Goal: Task Accomplishment & Management: Manage account settings

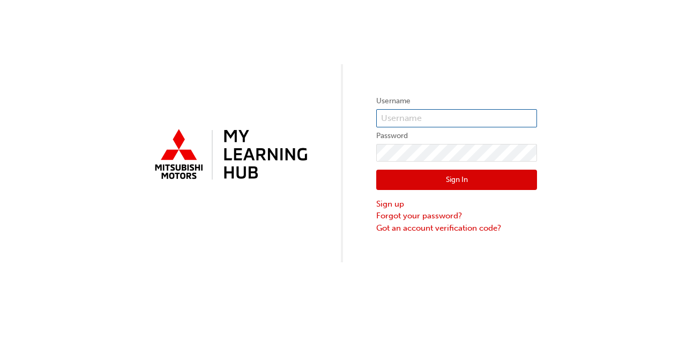
type input "wgregory"
click at [442, 176] on button "Sign In" at bounding box center [456, 180] width 161 height 20
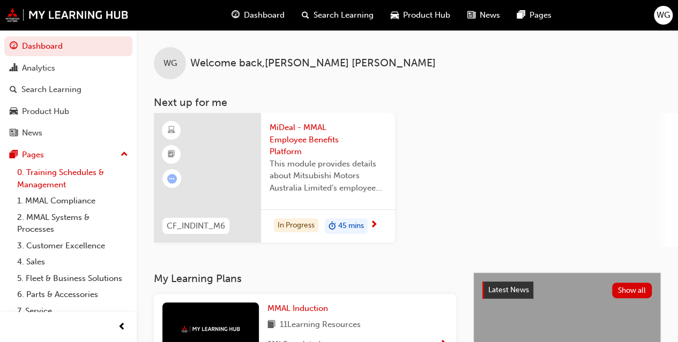
click at [42, 175] on link "0. Training Schedules & Management" at bounding box center [73, 179] width 120 height 28
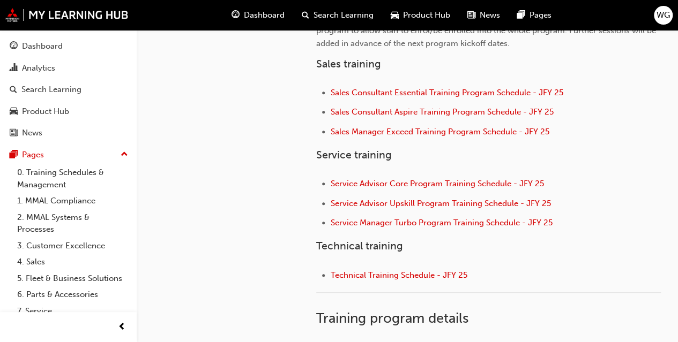
scroll to position [419, 0]
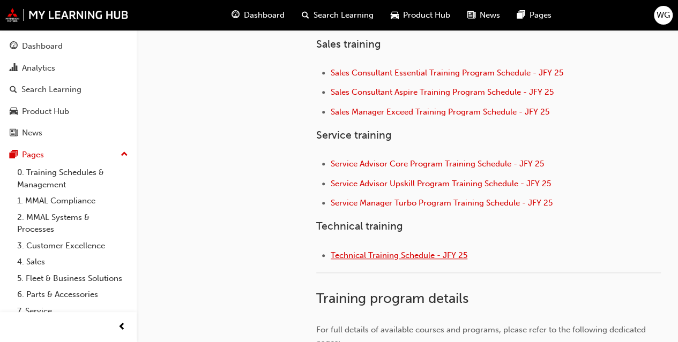
click at [374, 256] on span "Technical Training Schedule - JFY 25" at bounding box center [399, 256] width 137 height 10
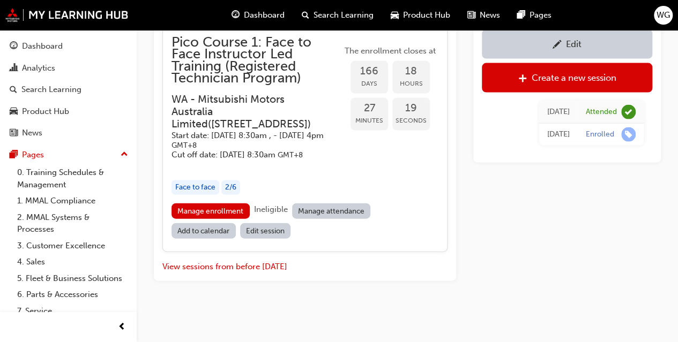
scroll to position [3229, 0]
click at [195, 212] on link "Manage enrollment" at bounding box center [210, 212] width 78 height 16
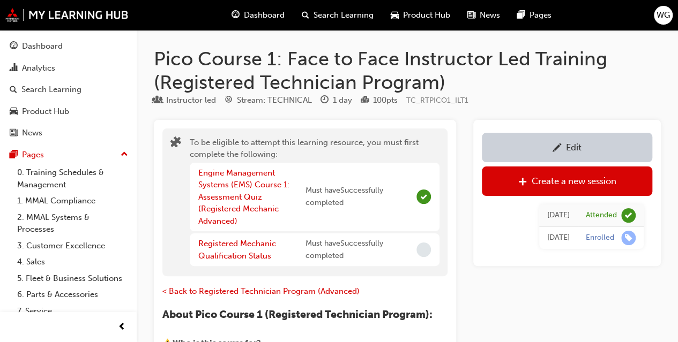
scroll to position [3229, 0]
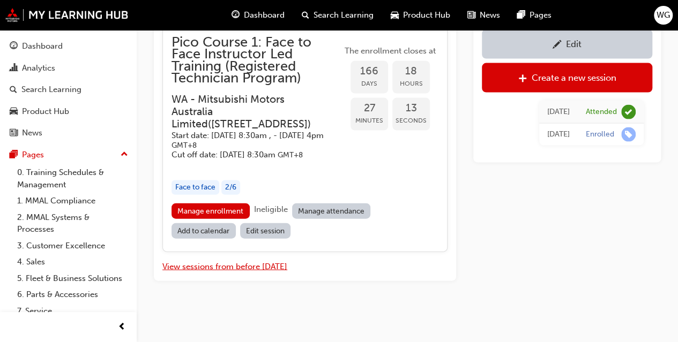
click at [219, 267] on button "View sessions from before [DATE]" at bounding box center [224, 267] width 125 height 12
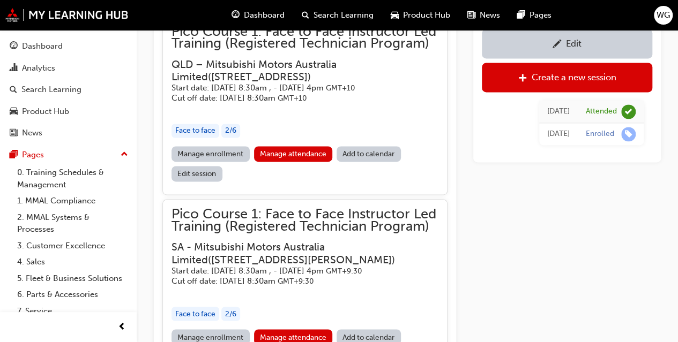
scroll to position [16959, 0]
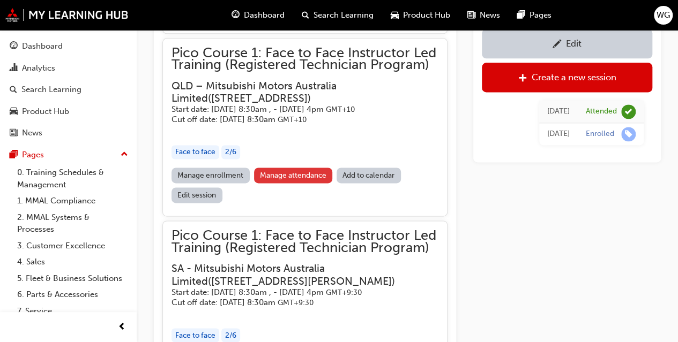
click at [283, 183] on link "Manage attendance" at bounding box center [293, 176] width 79 height 16
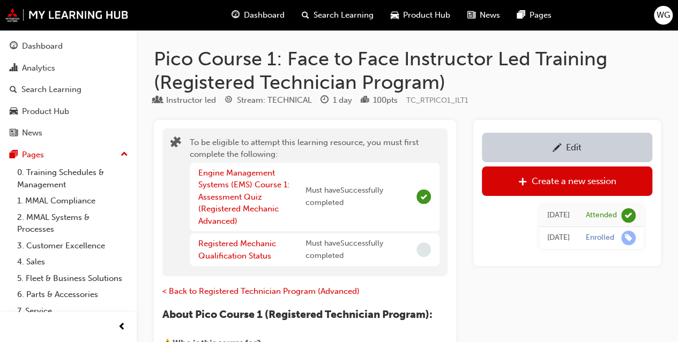
scroll to position [3229, 0]
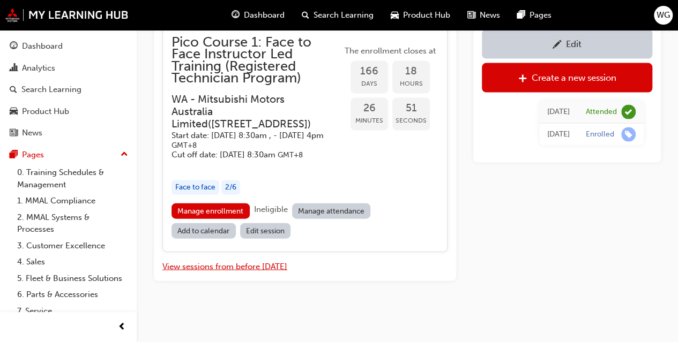
click at [230, 271] on button "View sessions from before [DATE]" at bounding box center [224, 267] width 125 height 12
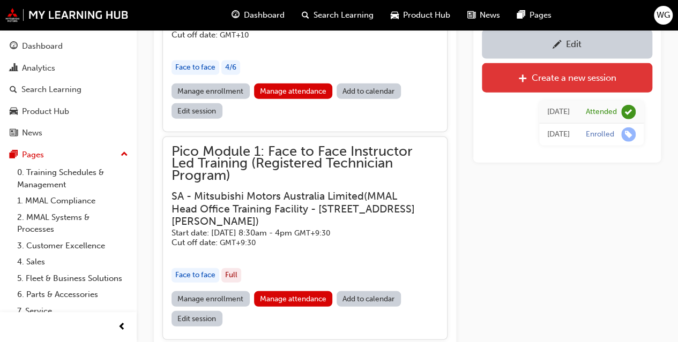
click at [650, 87] on link "Create a new session" at bounding box center [567, 77] width 170 height 29
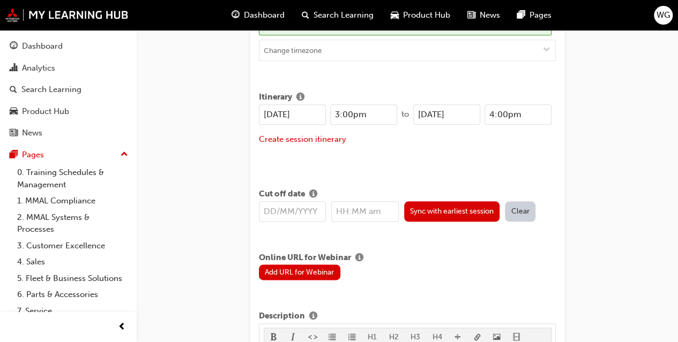
scroll to position [456, 0]
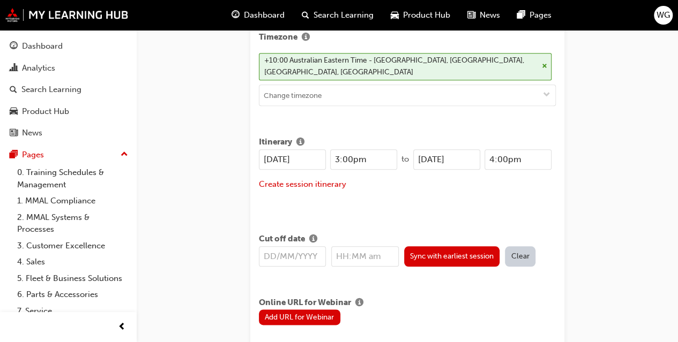
scroll to position [3229, 0]
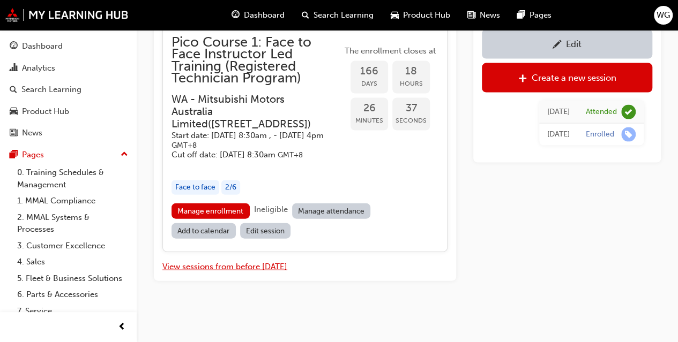
click at [225, 267] on button "View sessions from before [DATE]" at bounding box center [224, 267] width 125 height 12
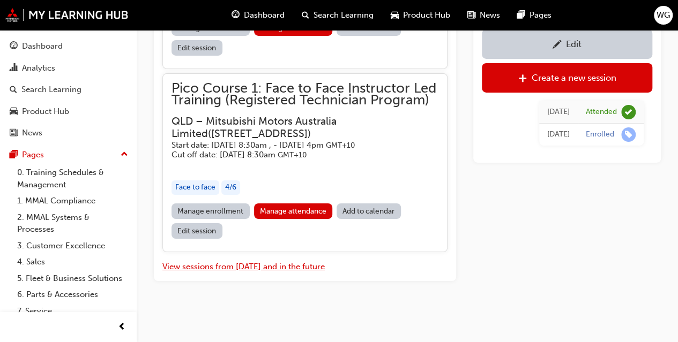
scroll to position [18116, 0]
click at [296, 213] on link "Manage attendance" at bounding box center [293, 212] width 79 height 16
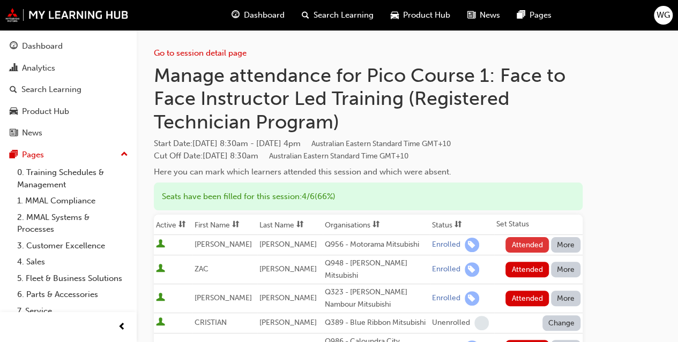
click at [538, 249] on button "Attended" at bounding box center [526, 245] width 43 height 16
click at [520, 265] on button "Attended" at bounding box center [526, 270] width 43 height 16
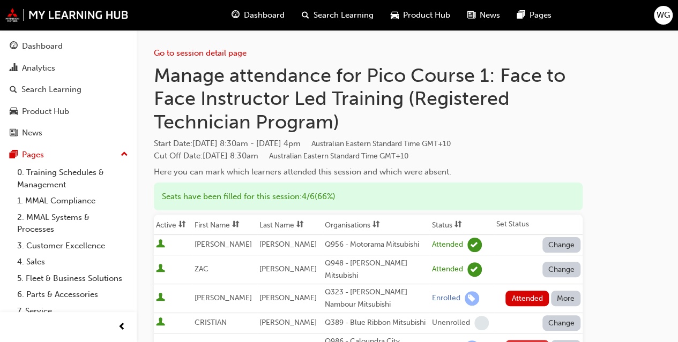
click at [523, 340] on button "Attended" at bounding box center [526, 348] width 43 height 16
click at [564, 291] on button "More" at bounding box center [566, 299] width 30 height 16
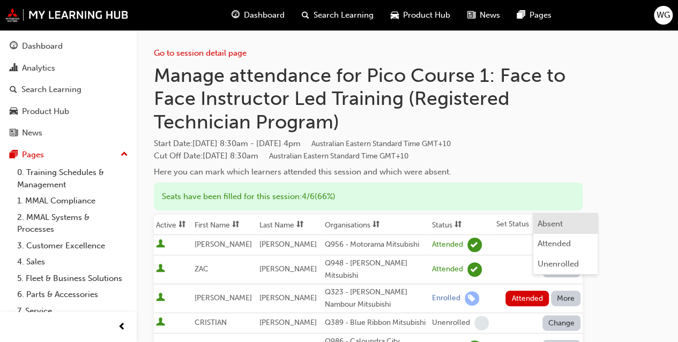
click at [556, 222] on div "Absent" at bounding box center [550, 224] width 25 height 12
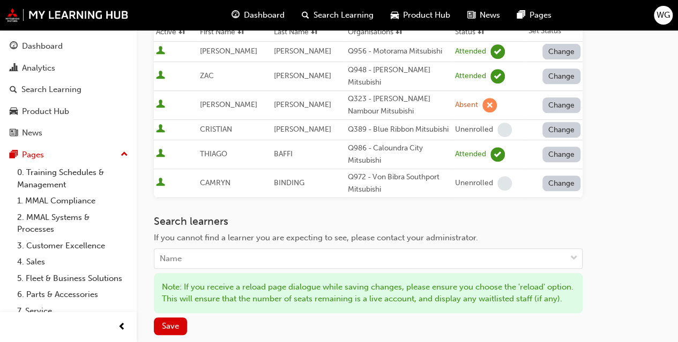
scroll to position [225, 0]
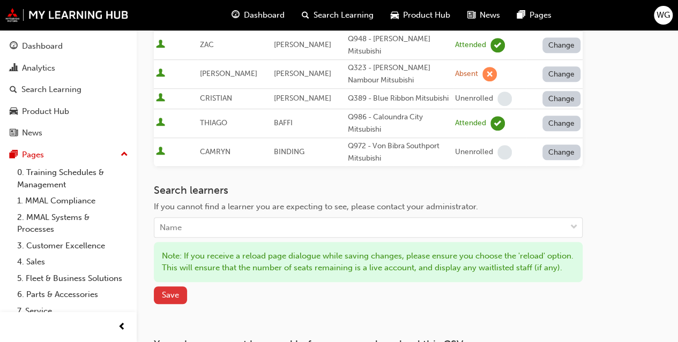
click at [174, 300] on span "Save" at bounding box center [170, 295] width 17 height 10
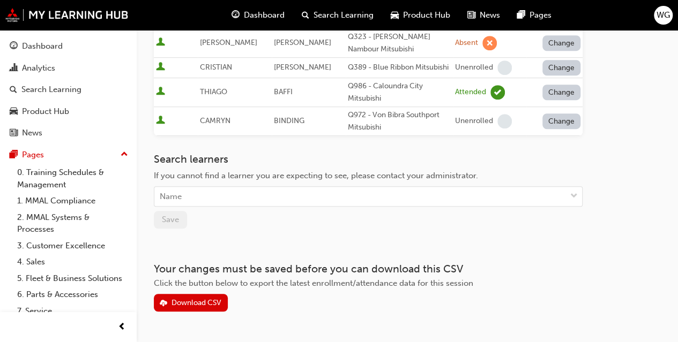
scroll to position [275, 0]
